Goal: Book appointment/travel/reservation: Book appointment/travel/reservation

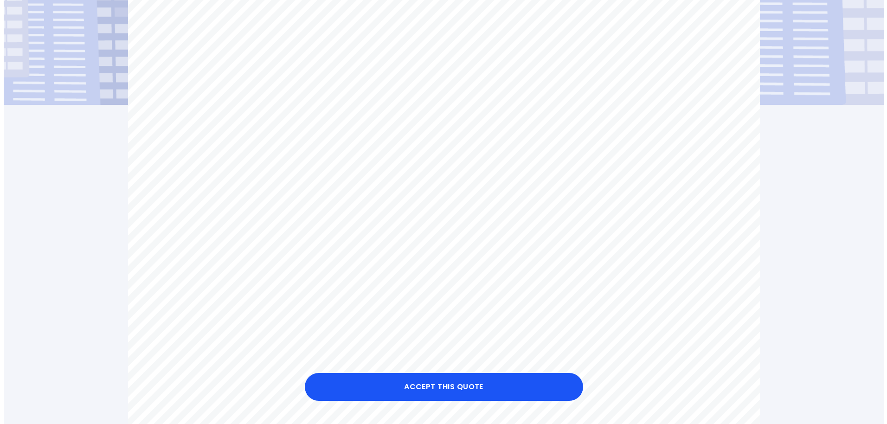
scroll to position [186, 0]
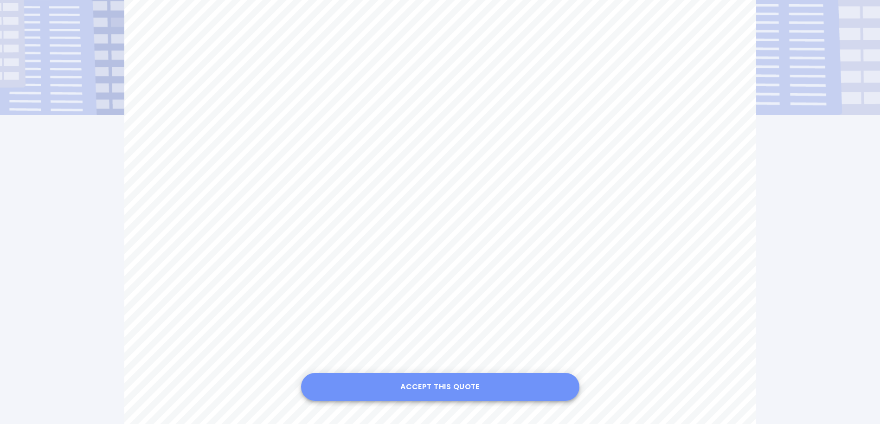
click at [436, 387] on button "Accept this Quote" at bounding box center [440, 387] width 278 height 28
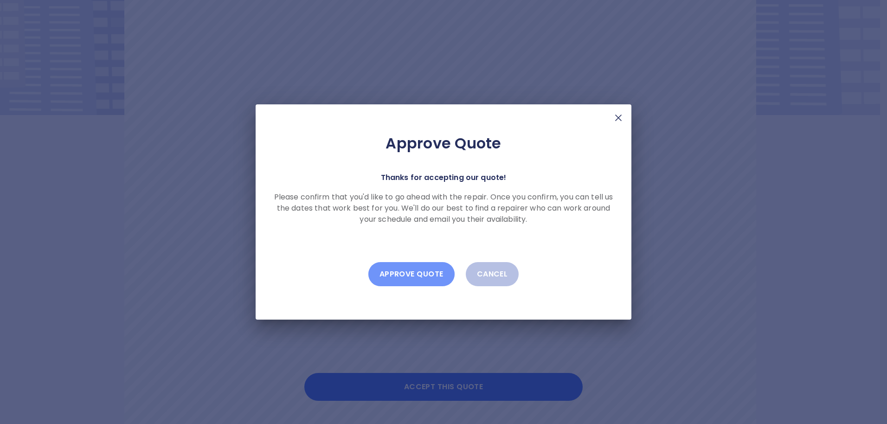
click at [410, 272] on button "Approve Quote" at bounding box center [411, 274] width 86 height 24
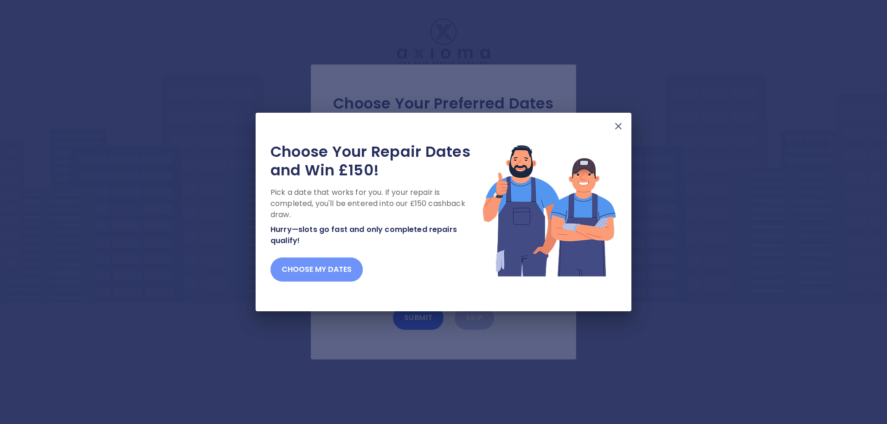
click at [337, 269] on button "Choose my dates" at bounding box center [316, 269] width 92 height 24
click at [319, 272] on button "Choose my dates" at bounding box center [316, 269] width 92 height 24
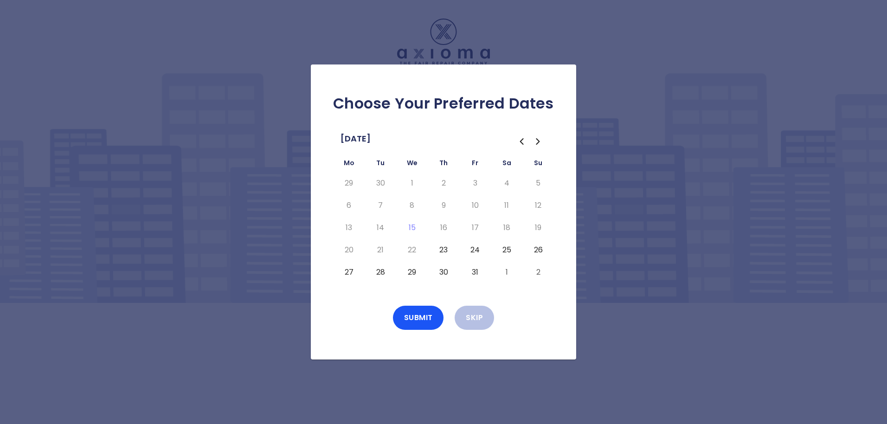
click at [442, 250] on button "23" at bounding box center [443, 250] width 17 height 15
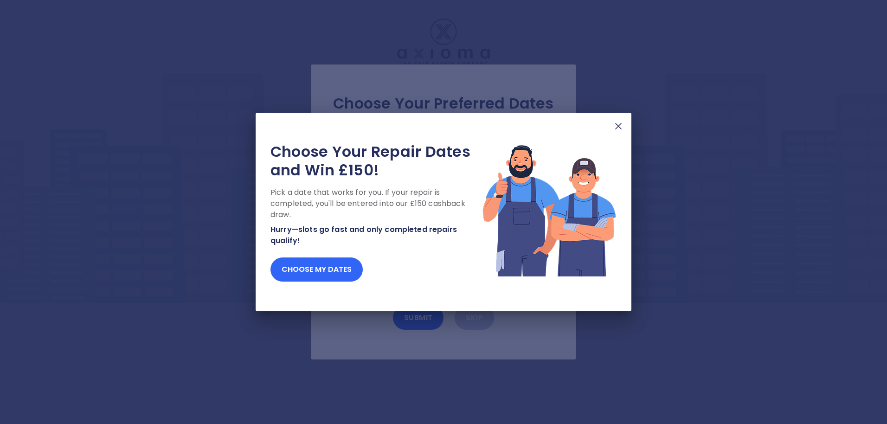
click at [327, 270] on button "Choose my dates" at bounding box center [316, 269] width 92 height 24
click at [327, 260] on button "Choose my dates" at bounding box center [316, 269] width 92 height 24
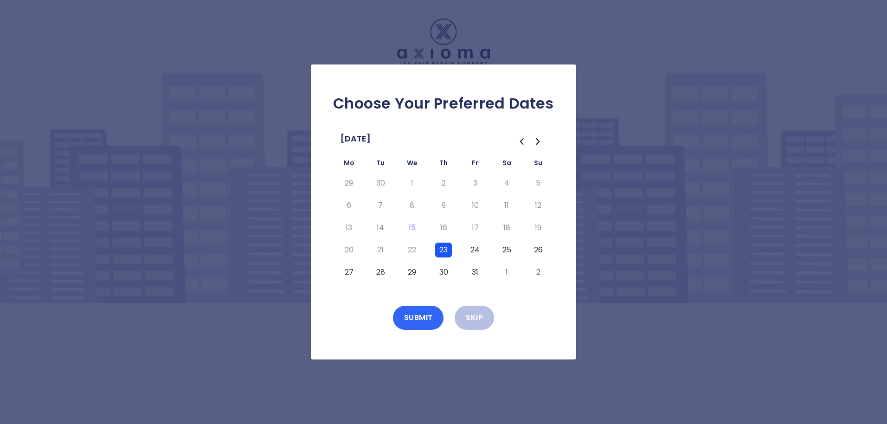
click at [417, 317] on button "Submit" at bounding box center [418, 318] width 51 height 24
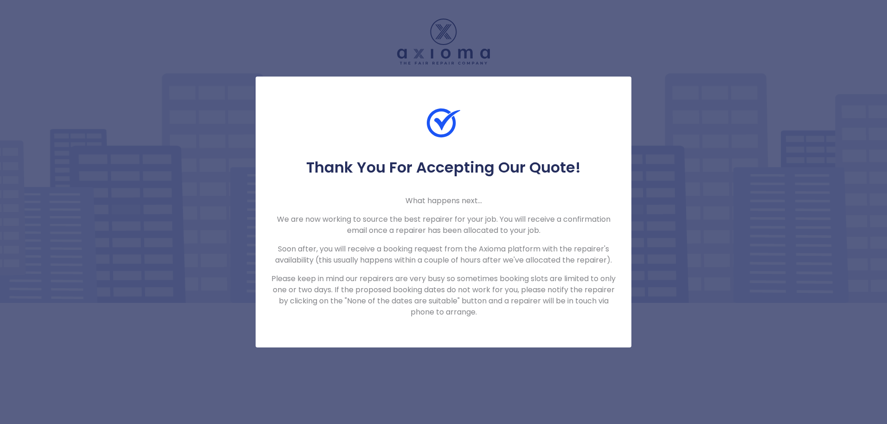
click at [617, 62] on div "Thank You For Accepting Our Quote! What happens next... We are now working to s…" at bounding box center [443, 212] width 887 height 424
click at [437, 314] on p "Please keep in mind our repairers are very busy so sometimes booking slots are …" at bounding box center [443, 295] width 346 height 45
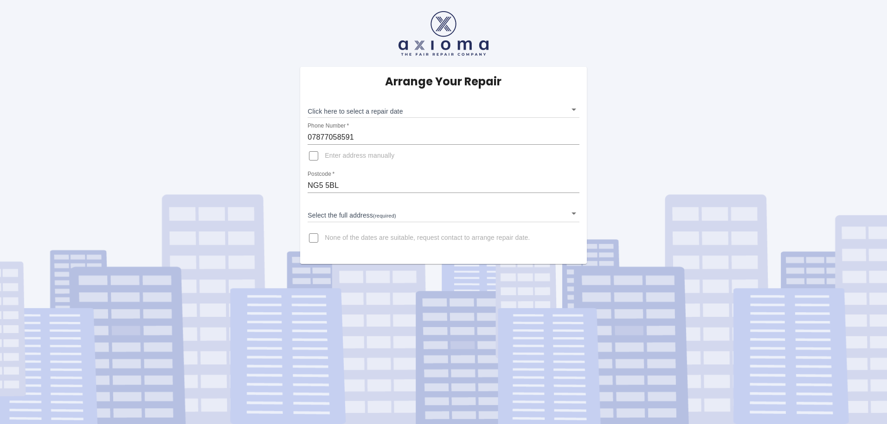
click at [573, 109] on body "Arrange Your Repair Click here to select a repair date ​ Phone Number   * 07877…" at bounding box center [443, 212] width 887 height 424
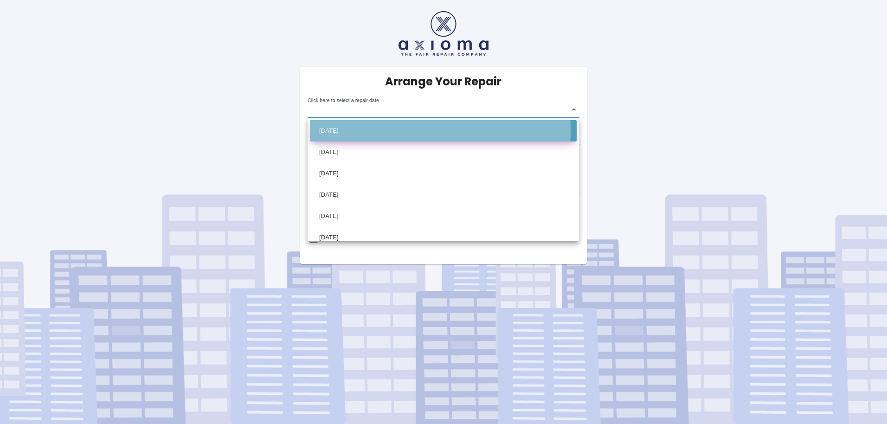
click at [341, 130] on li "[DATE]" at bounding box center [443, 130] width 267 height 21
type input "[DATE]T00:00:00.000Z"
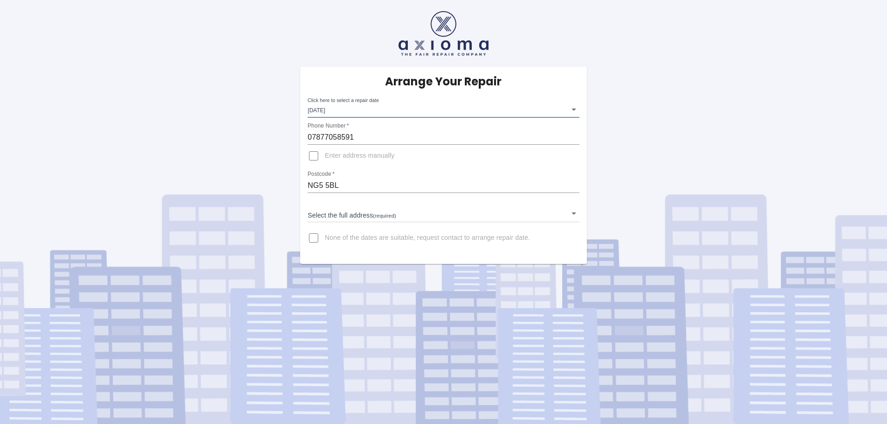
click at [354, 216] on body "Arrange Your Repair Click here to select a repair date [DATE] [DATE]T00:00:00.0…" at bounding box center [443, 212] width 887 height 424
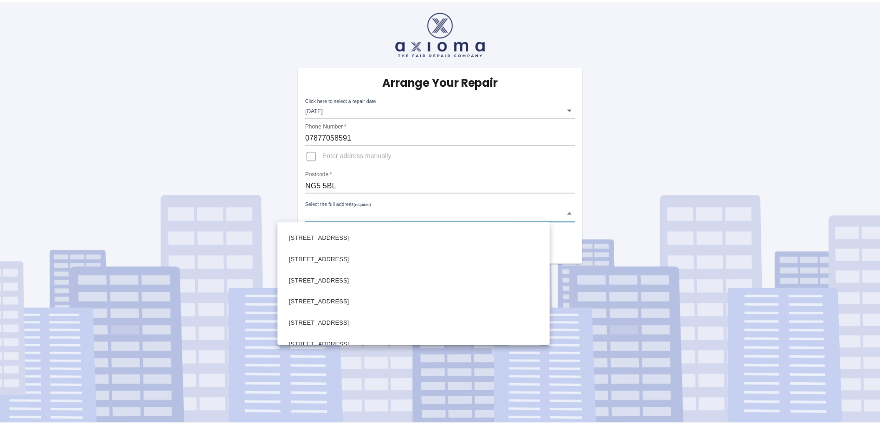
scroll to position [325, 0]
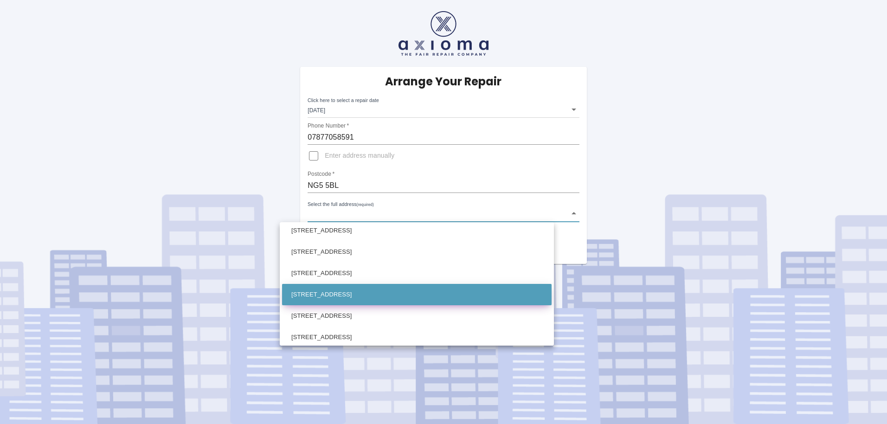
click at [328, 293] on li "[STREET_ADDRESS]" at bounding box center [417, 294] width 270 height 21
type input "[STREET_ADDRESS]"
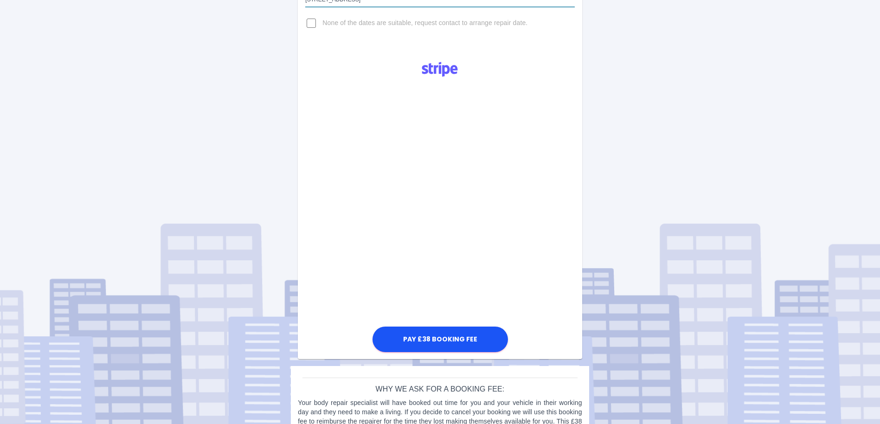
scroll to position [242, 0]
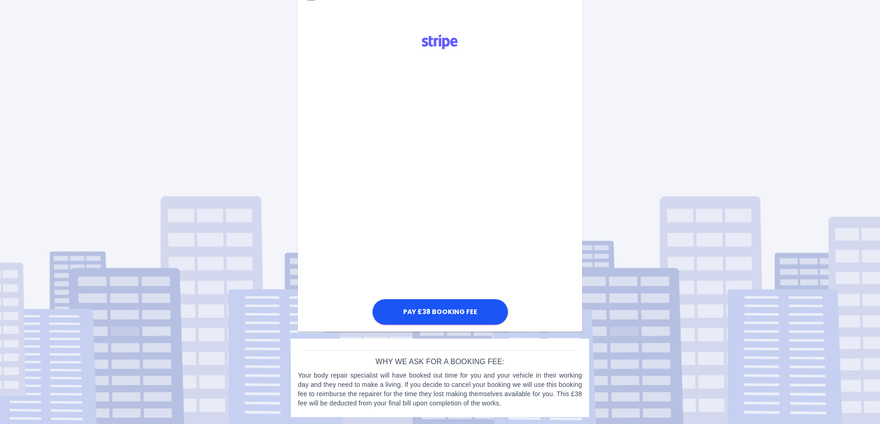
click at [628, 153] on div "Arrange Your Repair Click here to select a repair date [DATE] [DATE]T00:00:00.0…" at bounding box center [440, 91] width 894 height 666
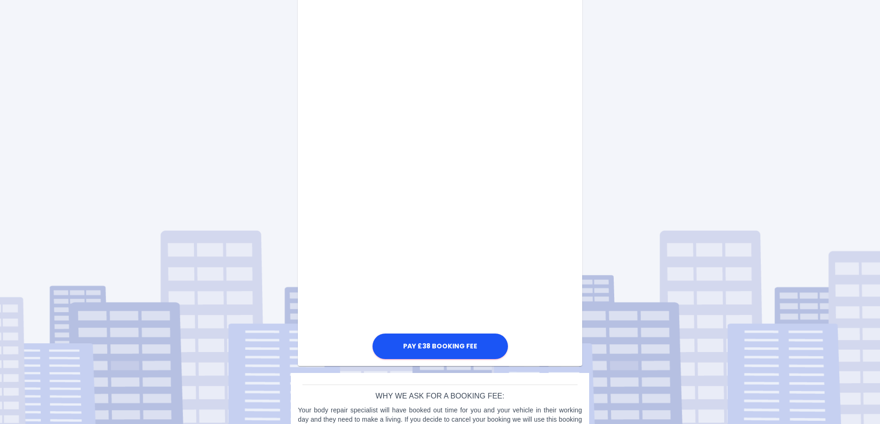
scroll to position [428, 0]
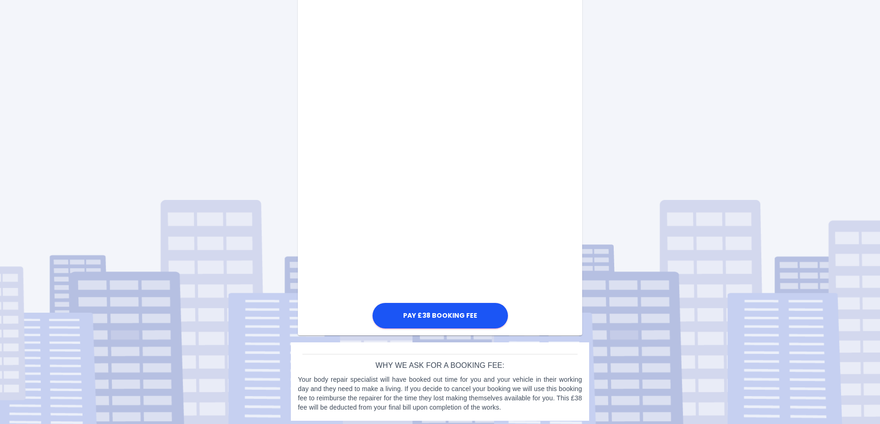
click at [359, 288] on div "Pay £38 Booking Fee" at bounding box center [440, 86] width 284 height 490
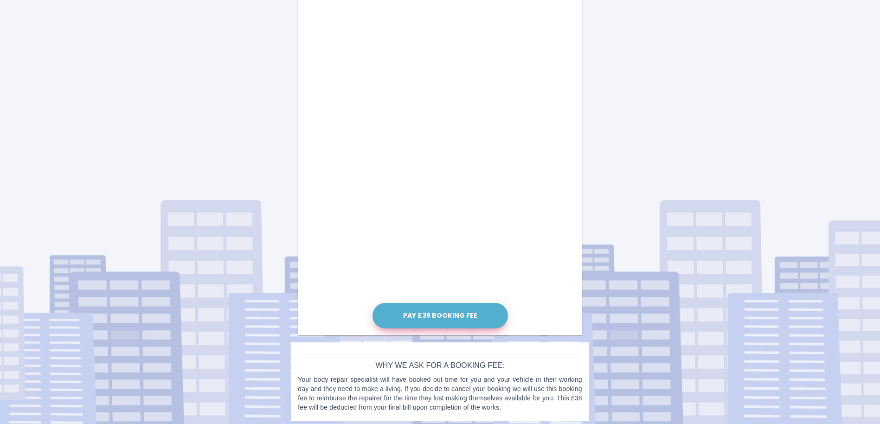
click at [431, 313] on button "Pay £38 Booking Fee" at bounding box center [439, 316] width 135 height 26
